Goal: Task Accomplishment & Management: Complete application form

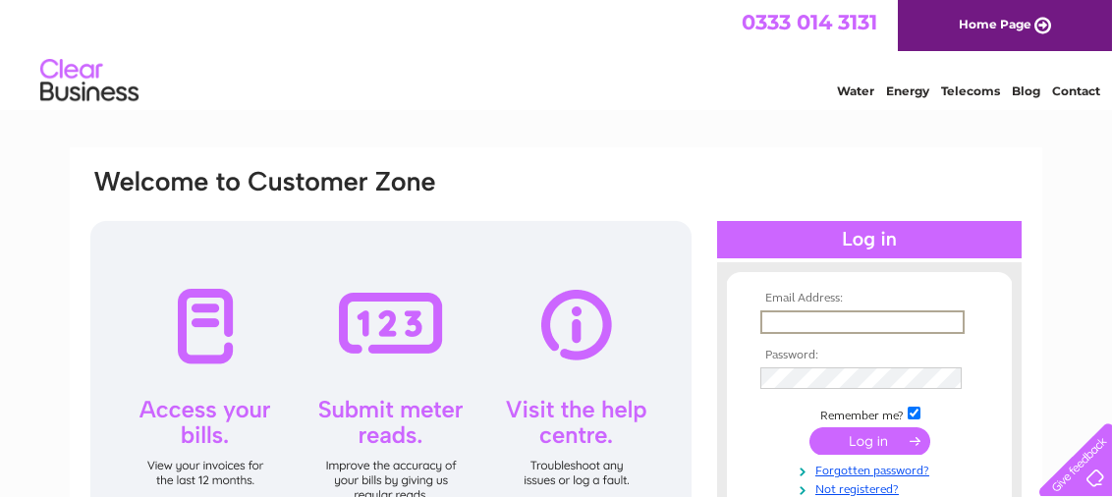
click at [790, 323] on input "text" at bounding box center [862, 322] width 204 height 24
type input "[EMAIL_ADDRESS][DOMAIN_NAME]"
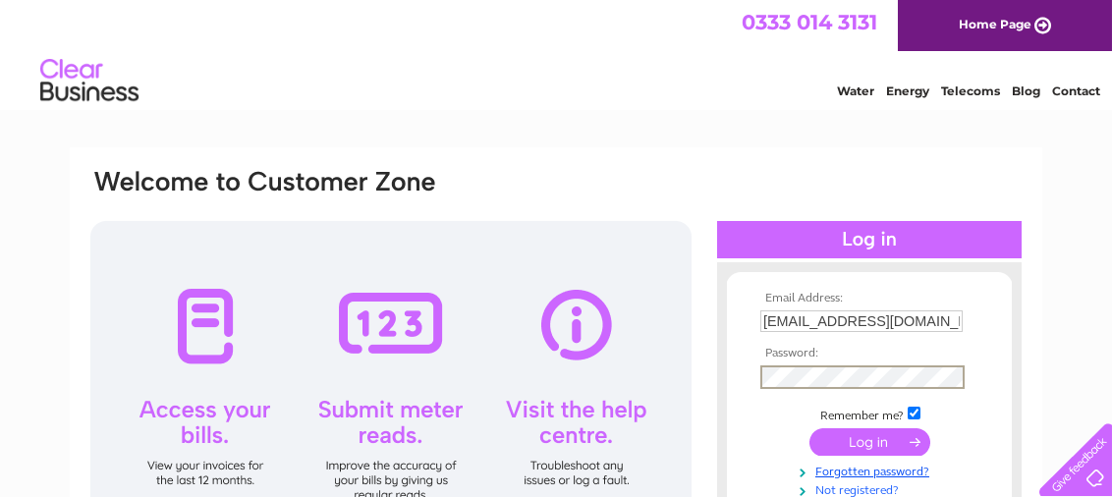
click at [847, 493] on link "Not registered?" at bounding box center [871, 488] width 223 height 19
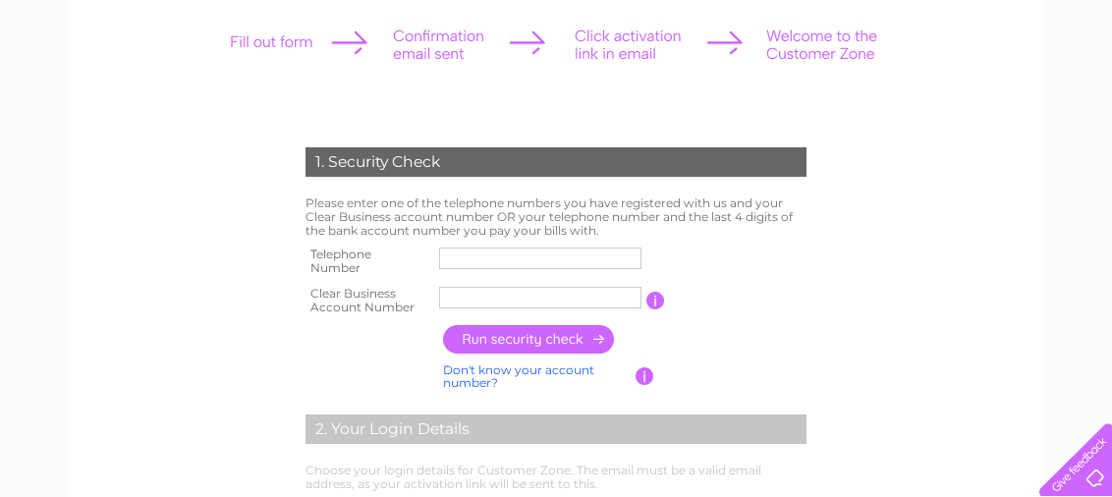
scroll to position [286, 0]
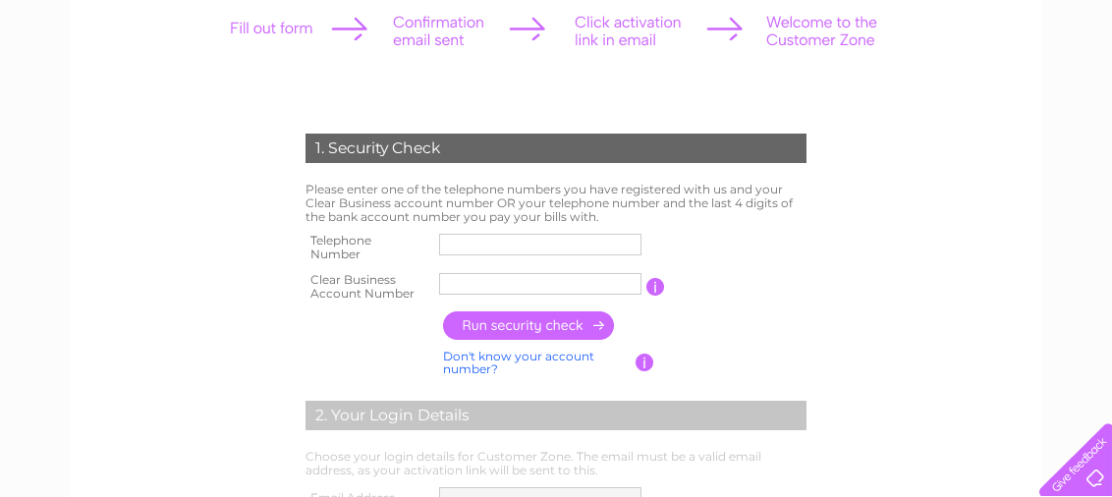
click at [552, 283] on input "text" at bounding box center [540, 284] width 202 height 22
click at [508, 288] on input "text" at bounding box center [540, 284] width 204 height 24
type input "c"
type input "CB3028961"
click at [523, 330] on input "button" at bounding box center [529, 325] width 173 height 28
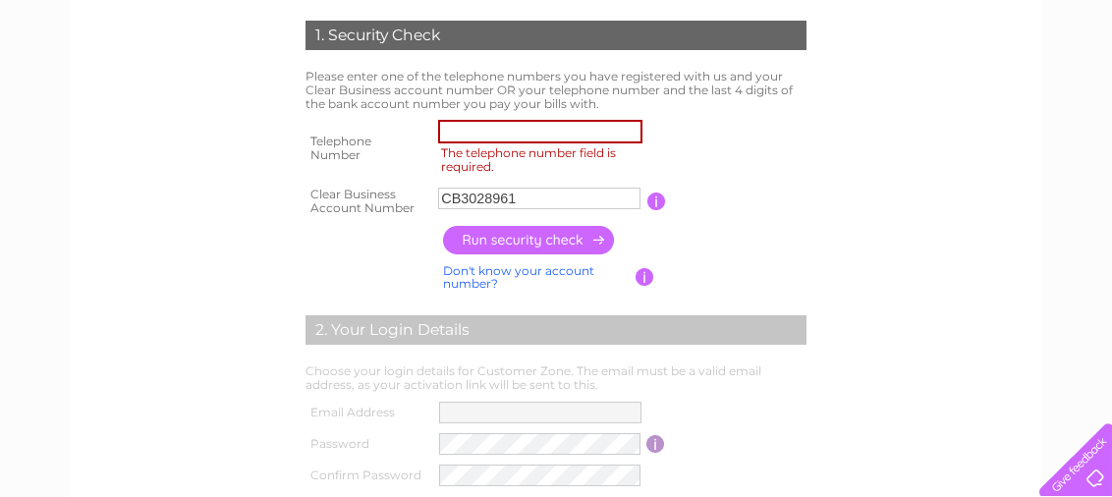
scroll to position [400, 0]
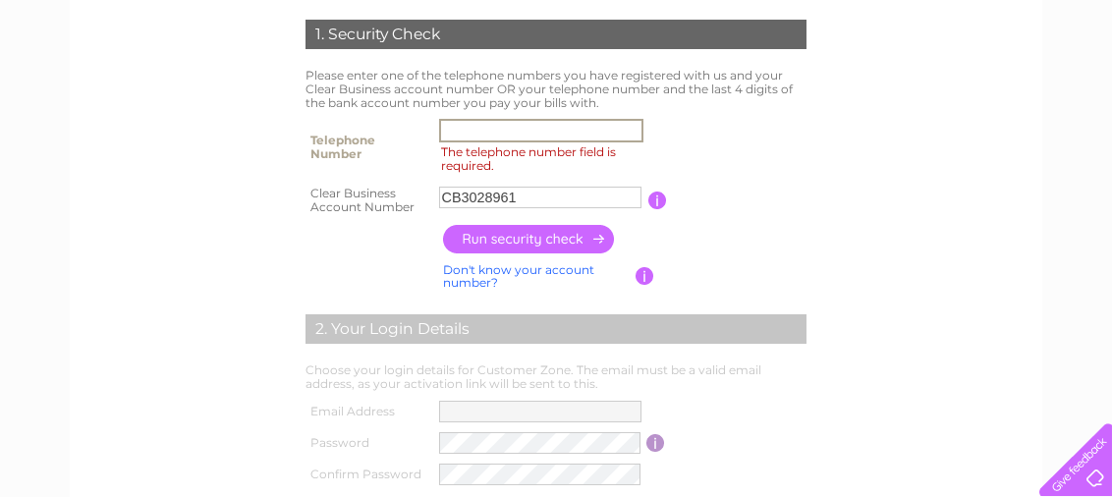
click at [526, 137] on input "The telephone number field is required." at bounding box center [541, 131] width 204 height 24
type input "07856809191"
click at [570, 238] on input "button" at bounding box center [529, 239] width 173 height 28
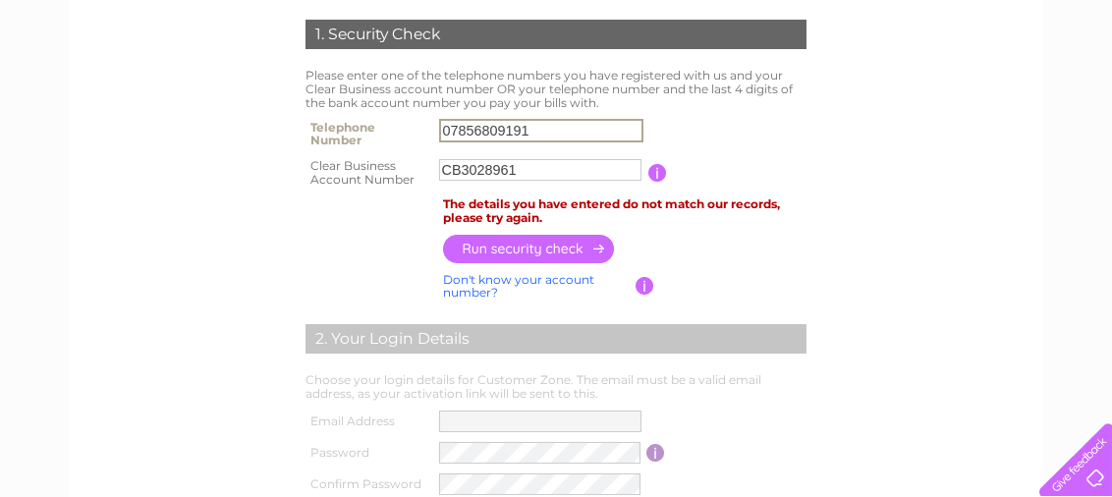
drag, startPoint x: 537, startPoint y: 128, endPoint x: 439, endPoint y: 126, distance: 98.2
click at [439, 126] on input "07856809191" at bounding box center [541, 131] width 204 height 24
click at [467, 140] on input "text" at bounding box center [541, 131] width 204 height 24
click at [482, 255] on input "button" at bounding box center [529, 249] width 173 height 28
drag, startPoint x: 543, startPoint y: 131, endPoint x: 427, endPoint y: 135, distance: 115.9
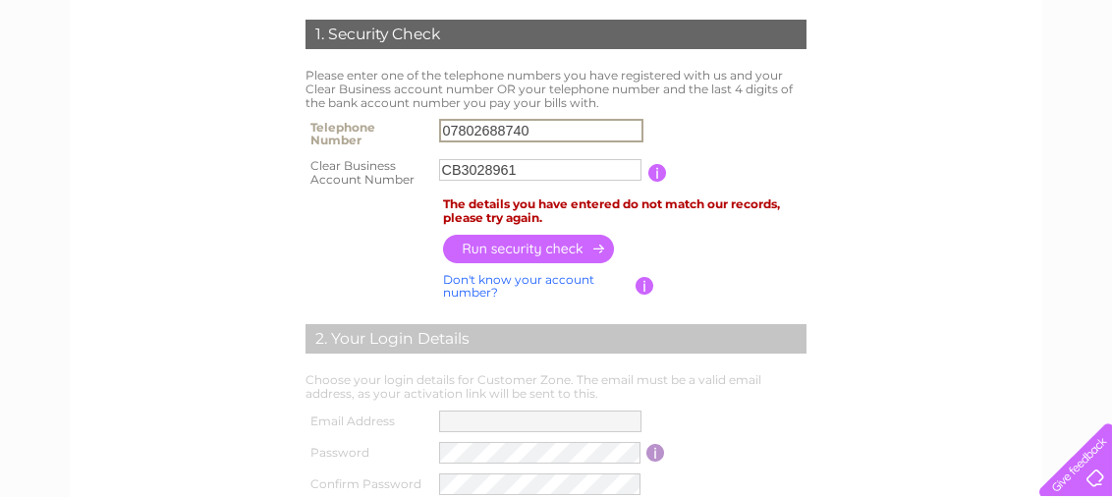
click at [427, 135] on tr "Telephone Number 07802688740" at bounding box center [556, 133] width 511 height 39
click at [552, 122] on input "07802688740" at bounding box center [541, 131] width 204 height 24
click at [558, 124] on input "07802688740" at bounding box center [541, 131] width 204 height 24
type input "0"
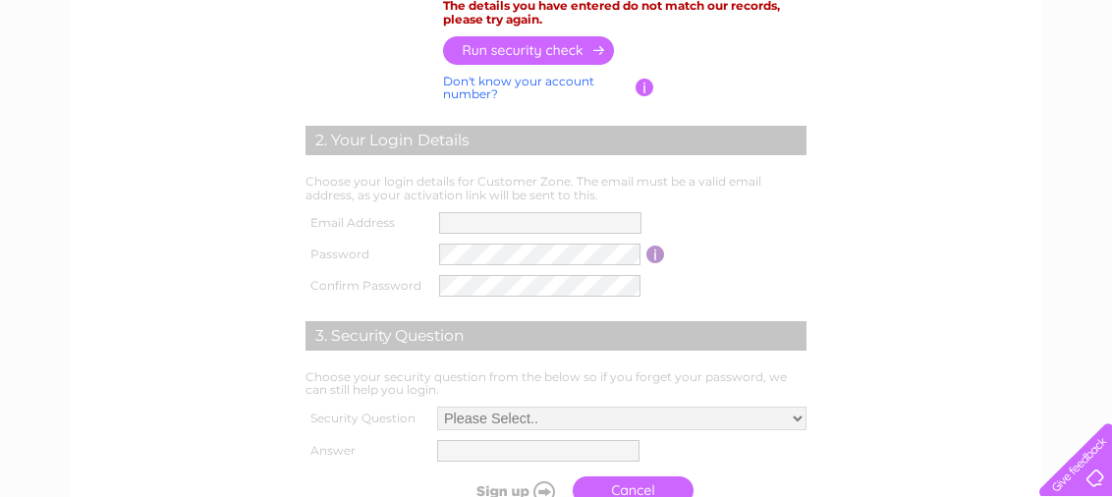
scroll to position [642, 0]
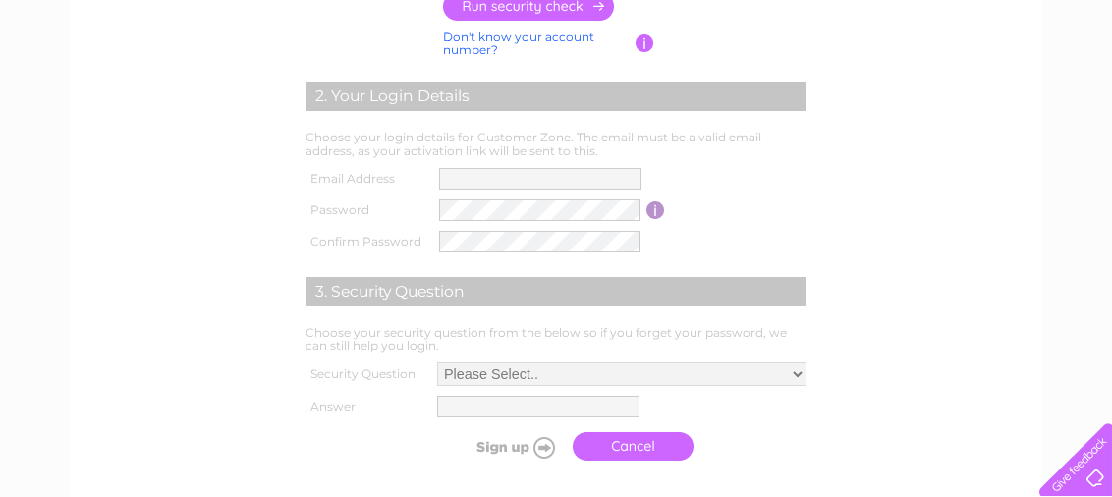
click at [799, 172] on table "Email Address Password Password must be at least 6 characters long Confirm Pass…" at bounding box center [556, 210] width 511 height 94
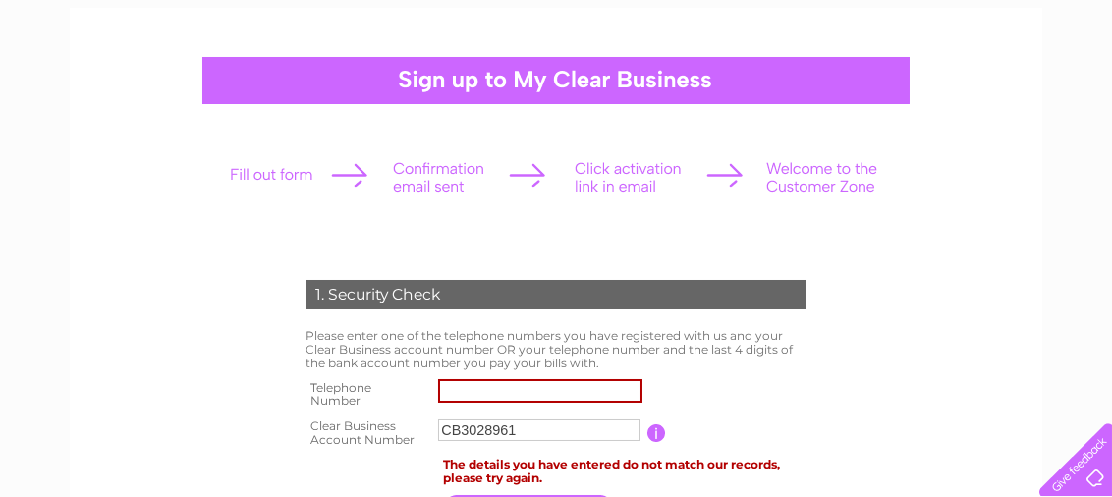
scroll to position [0, 0]
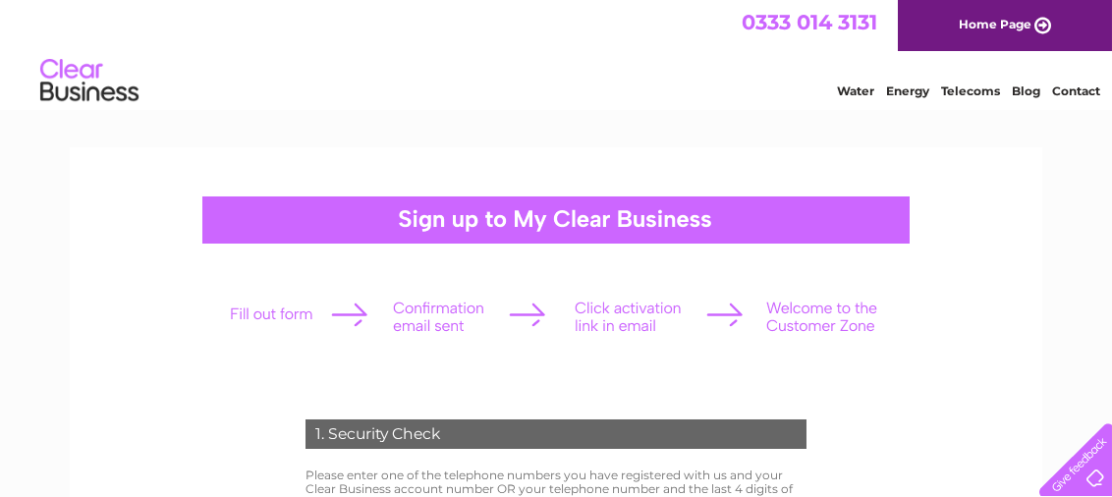
drag, startPoint x: 1121, startPoint y: 242, endPoint x: 1089, endPoint y: 112, distance: 133.4
click at [857, 88] on link "Water" at bounding box center [855, 90] width 37 height 15
